Goal: Task Accomplishment & Management: Manage account settings

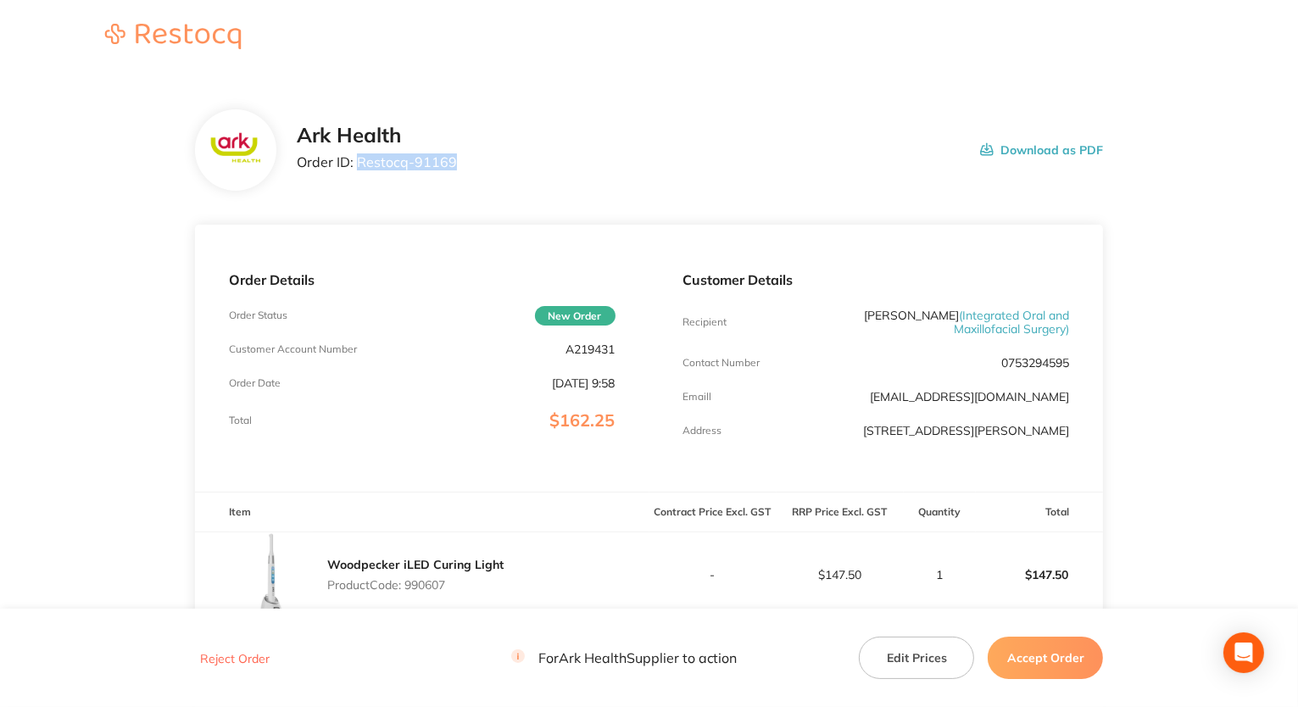
drag, startPoint x: 359, startPoint y: 163, endPoint x: 445, endPoint y: 165, distance: 85.7
click at [462, 165] on div "Ark Health Order ID: Restocq- 91169 Download as PDF" at bounding box center [700, 150] width 807 height 53
copy p "Restocq- 91169"
drag, startPoint x: 556, startPoint y: 354, endPoint x: 606, endPoint y: 353, distance: 50.0
click at [614, 353] on div "Customer Account Number A219431" at bounding box center [422, 350] width 387 height 14
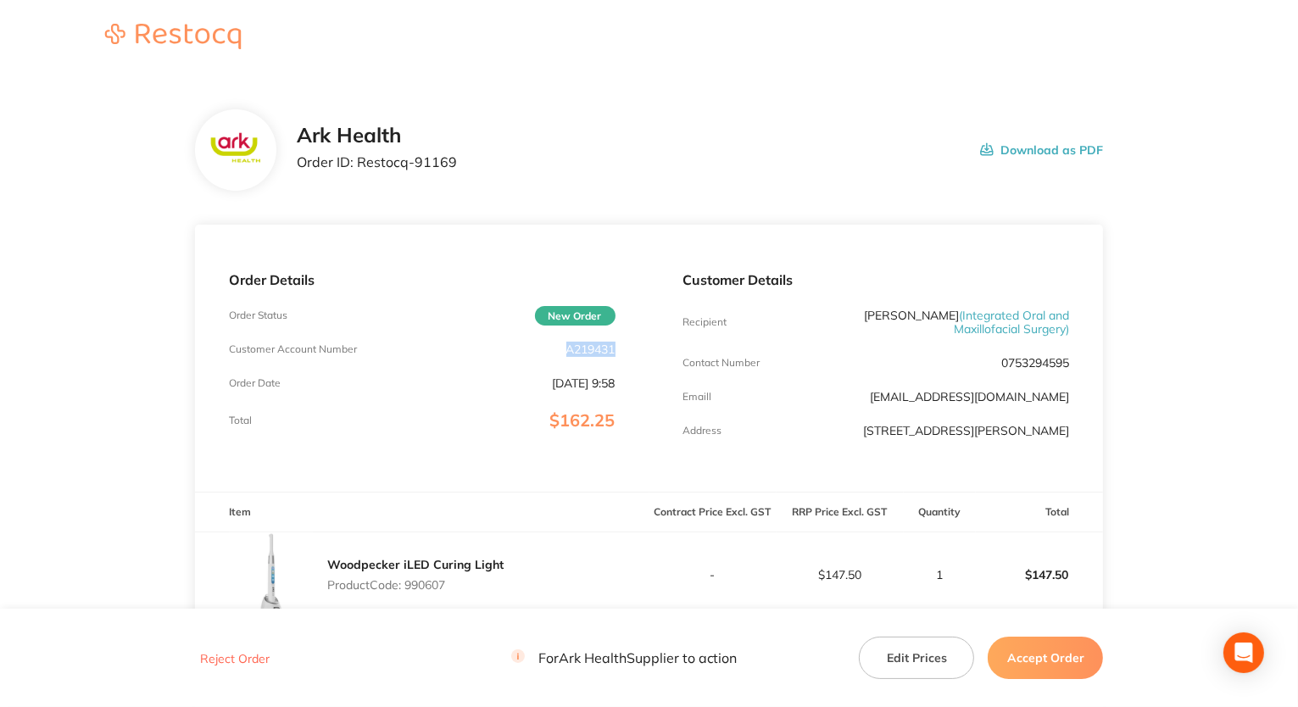
copy p "A219431"
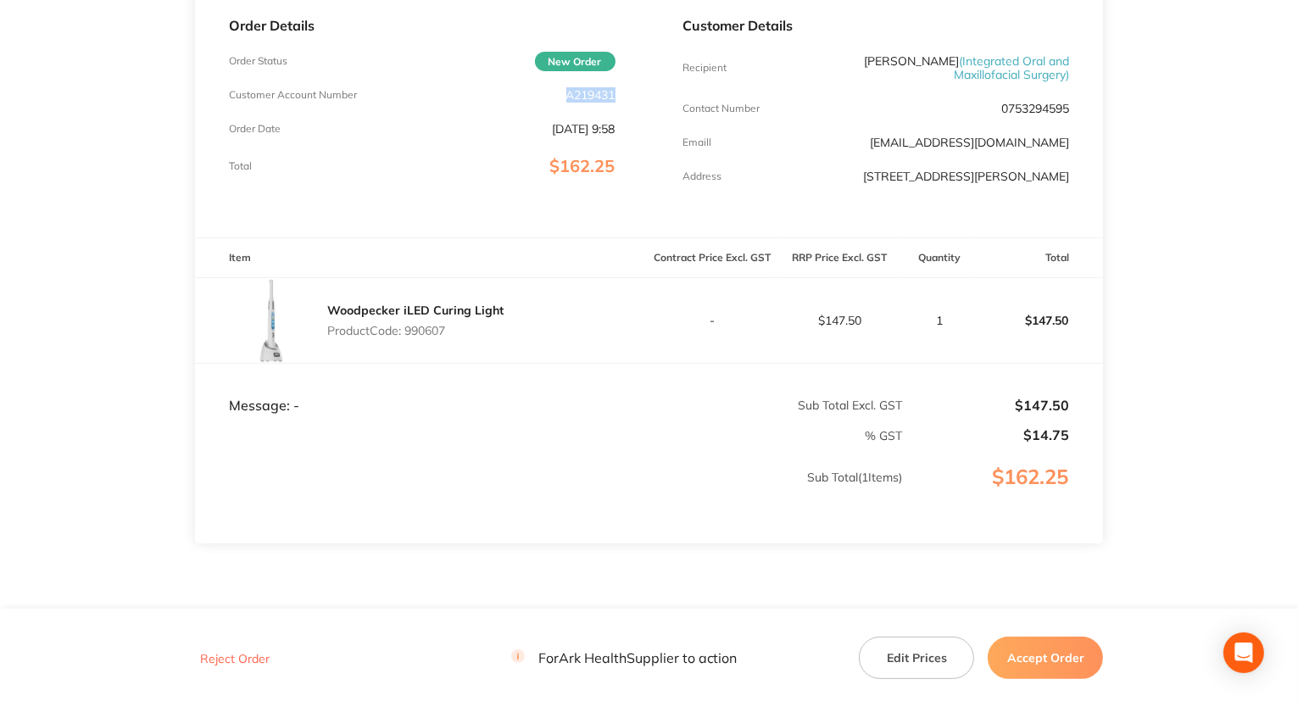
drag, startPoint x: 407, startPoint y: 332, endPoint x: 456, endPoint y: 330, distance: 49.2
click at [456, 330] on p "Product Code: 990607" at bounding box center [415, 331] width 176 height 14
copy p "990607"
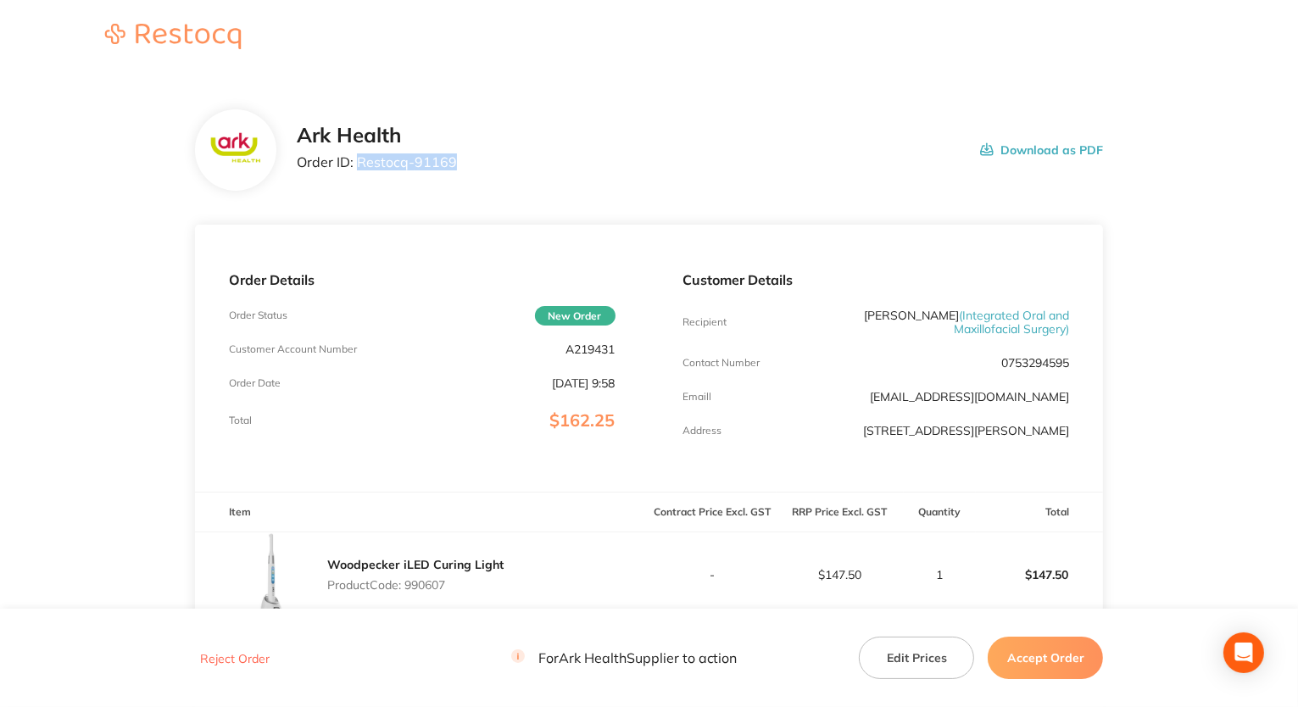
drag, startPoint x: 388, startPoint y: 159, endPoint x: 441, endPoint y: 159, distance: 52.6
click at [471, 159] on div "Ark Health Order ID: Restocq- 91169 Download as PDF" at bounding box center [700, 150] width 807 height 53
copy p "Restocq- 91169"
click at [1049, 662] on button "Accept Order" at bounding box center [1045, 658] width 115 height 42
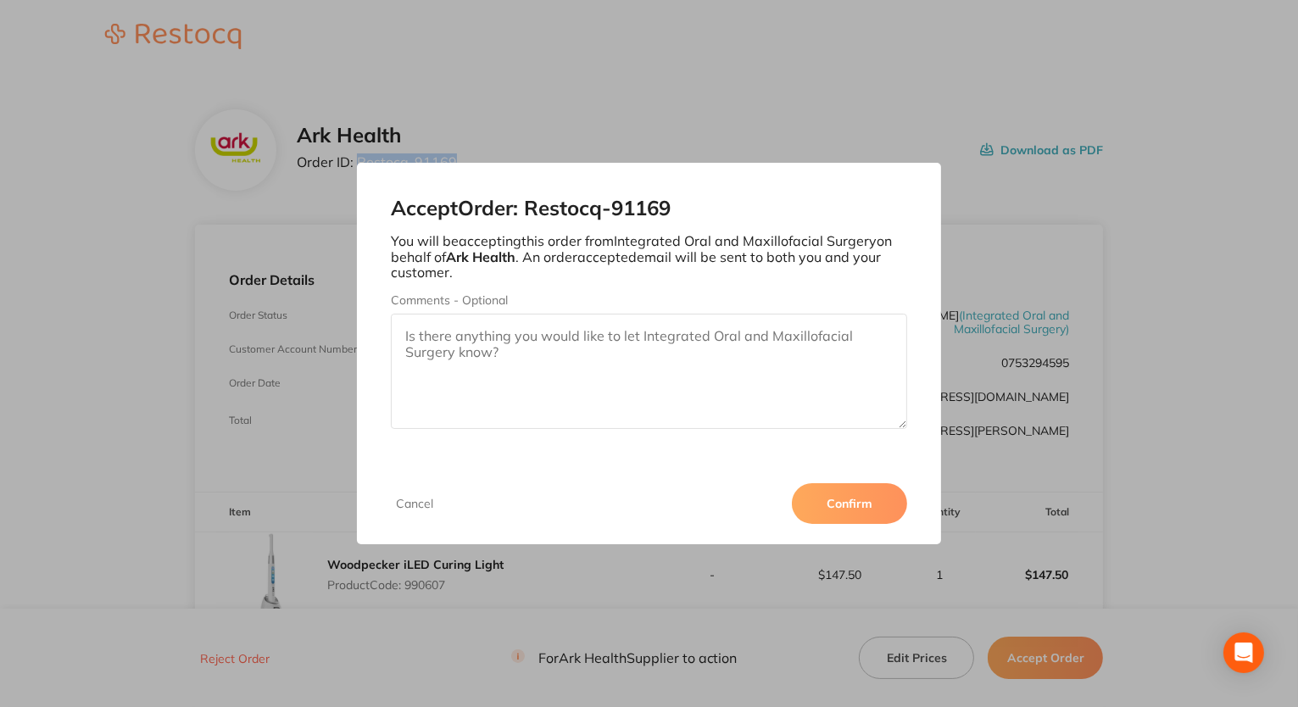
click at [837, 497] on button "Confirm" at bounding box center [849, 503] width 115 height 41
